Goal: Task Accomplishment & Management: Use online tool/utility

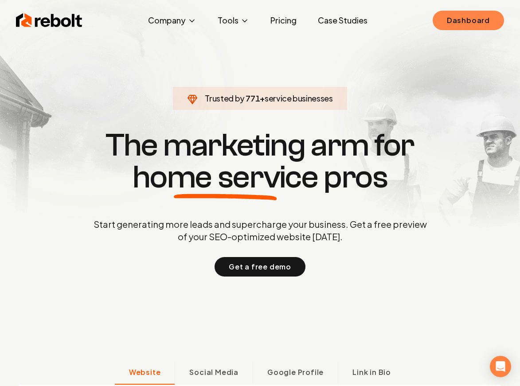
click at [458, 18] on link "Dashboard" at bounding box center [468, 21] width 71 height 20
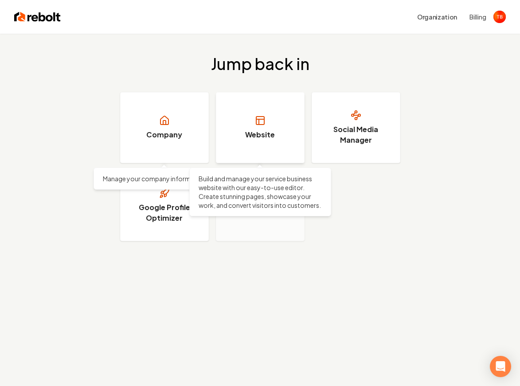
click at [229, 119] on link "Website" at bounding box center [260, 127] width 89 height 71
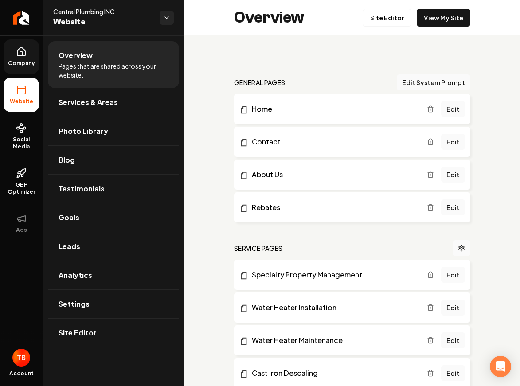
click at [16, 62] on span "Company" at bounding box center [21, 63] width 34 height 7
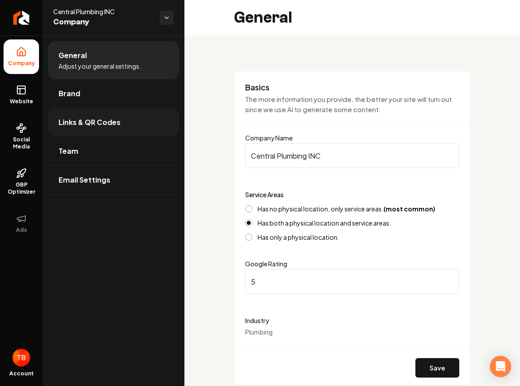
click at [100, 121] on span "Links & QR Codes" at bounding box center [90, 122] width 62 height 11
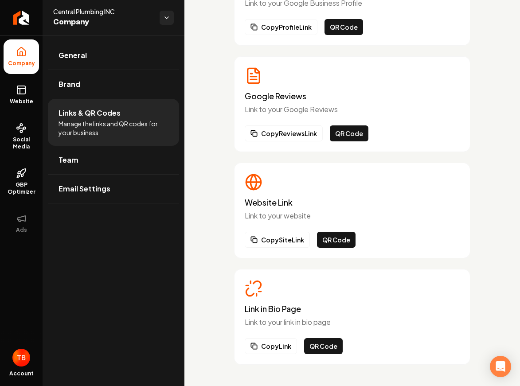
scroll to position [107, 0]
click at [272, 350] on button "Copy Link" at bounding box center [271, 346] width 52 height 16
